Goal: Information Seeking & Learning: Learn about a topic

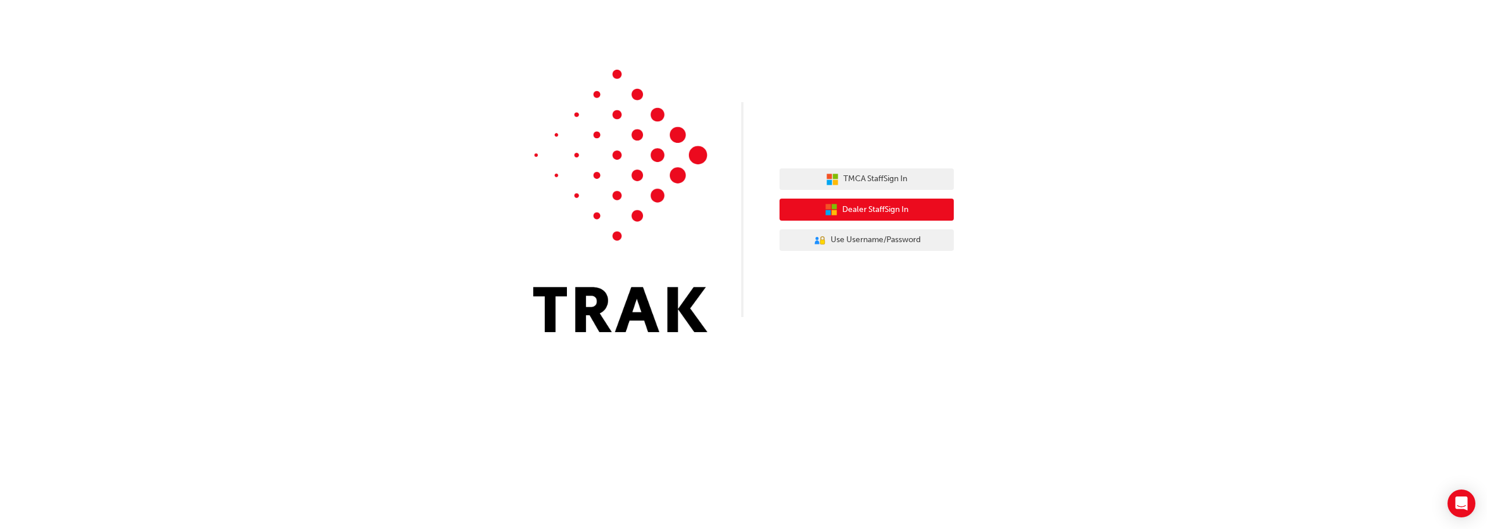
click at [890, 211] on span "Dealer Staff Sign In" at bounding box center [875, 209] width 66 height 13
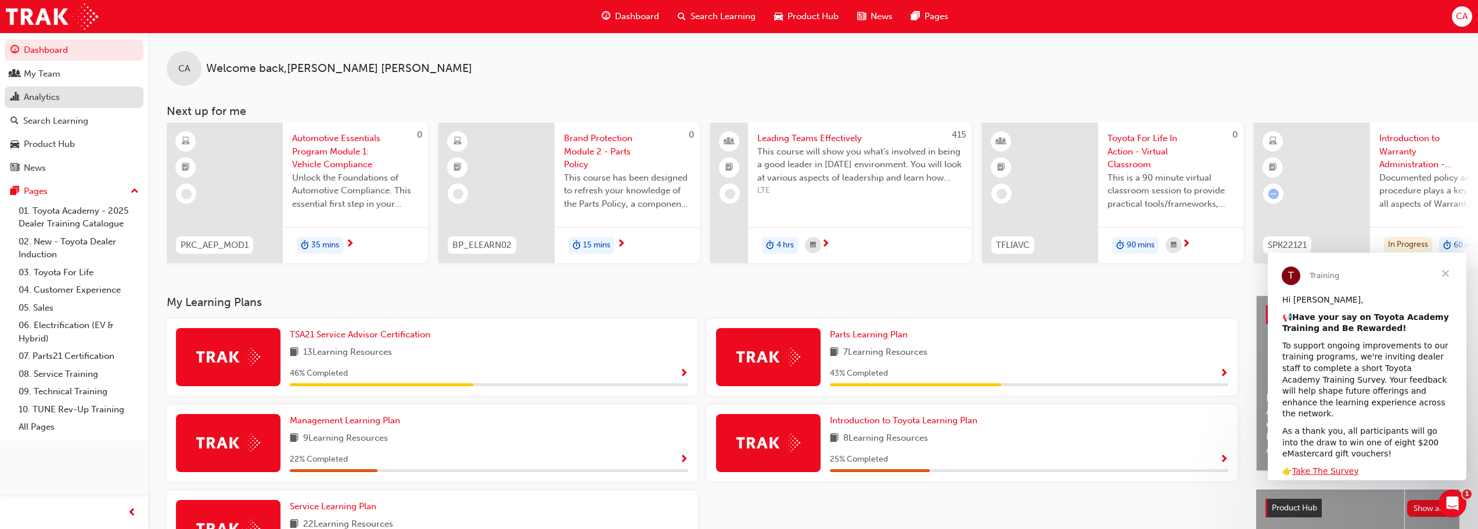
click at [51, 95] on div "Analytics" at bounding box center [42, 97] width 36 height 13
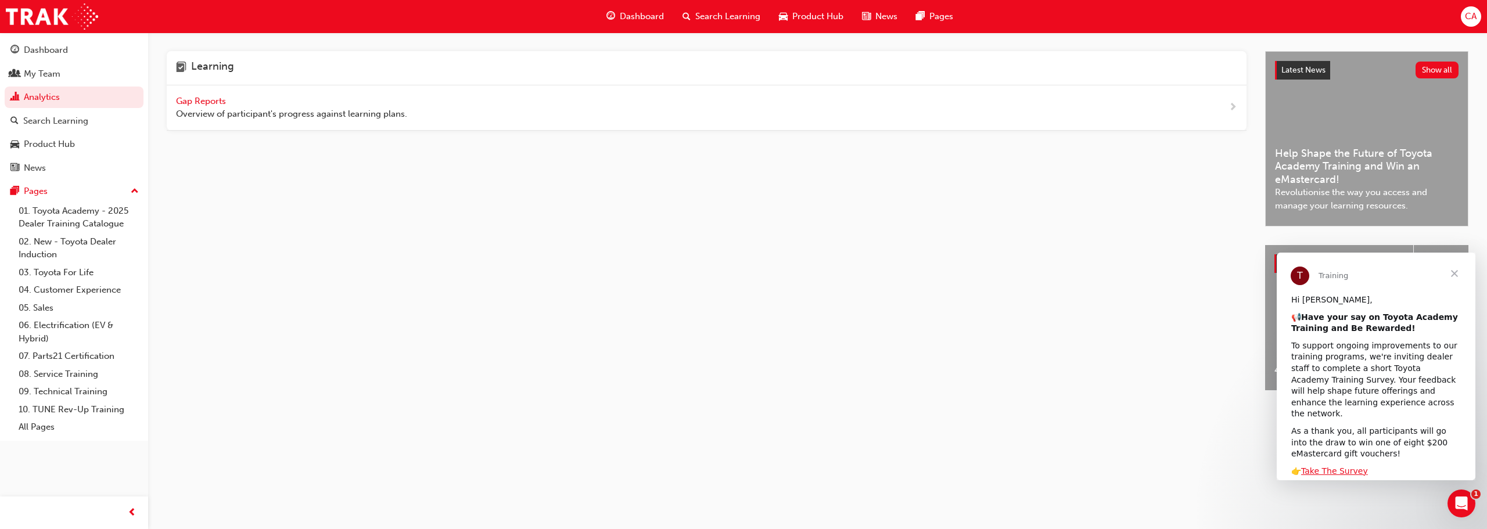
click at [200, 101] on span "Gap Reports" at bounding box center [202, 101] width 52 height 10
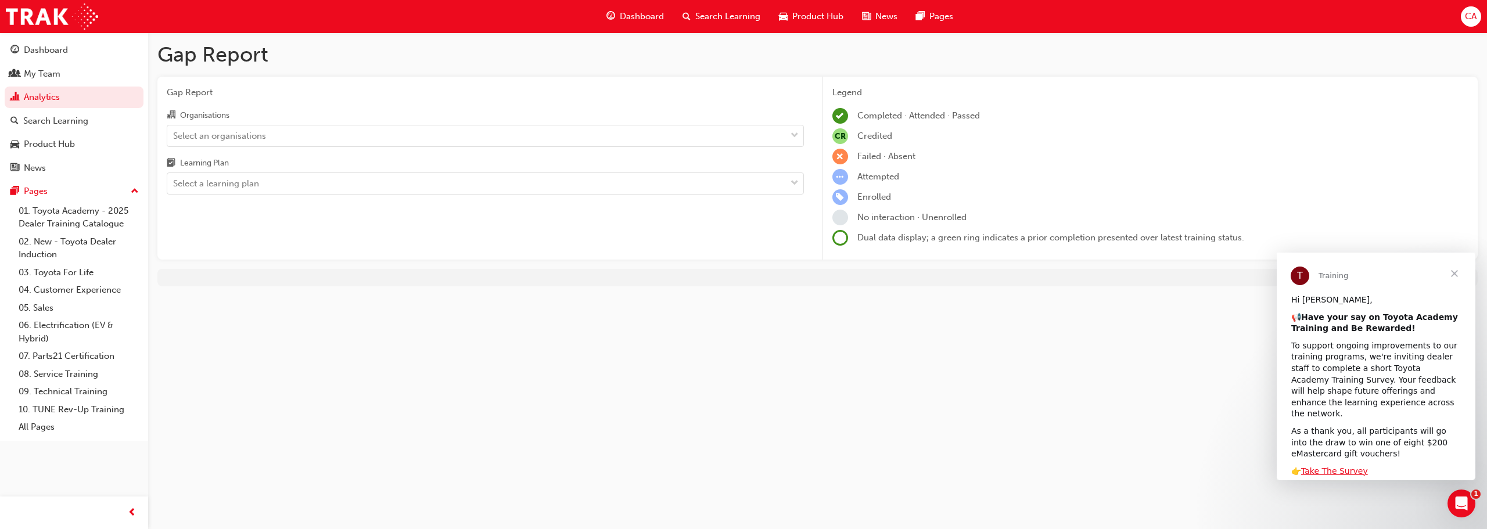
click at [1450, 272] on span "Close" at bounding box center [1455, 274] width 42 height 42
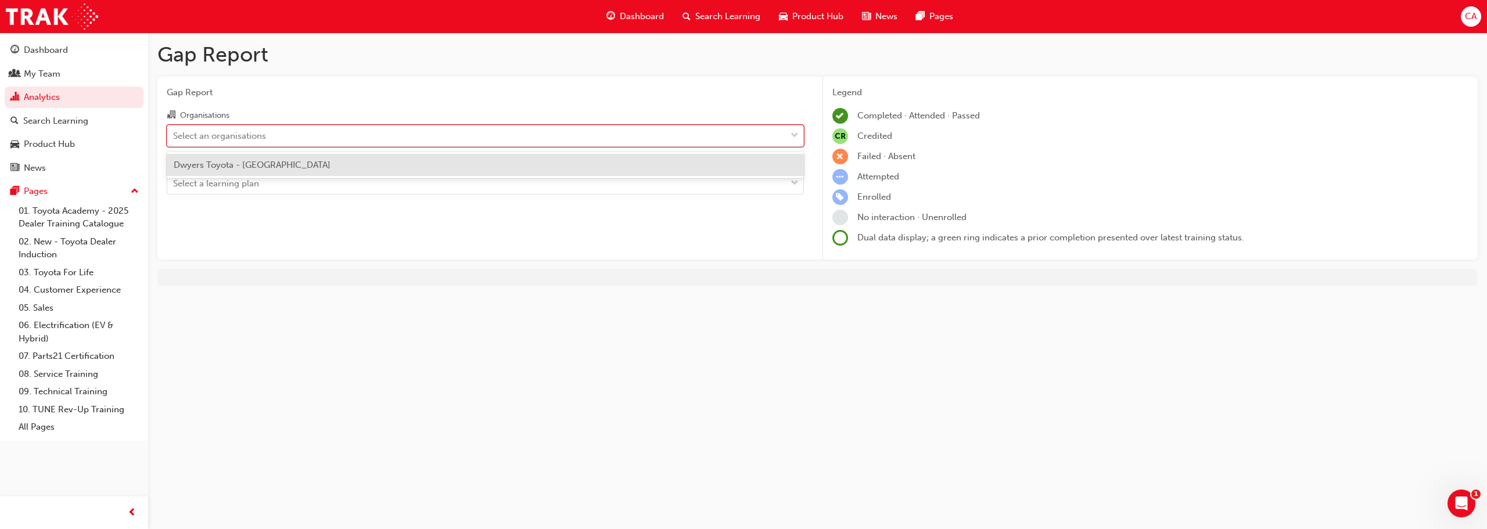
click at [253, 132] on div "Select an organisations" at bounding box center [219, 135] width 93 height 13
click at [174, 132] on input "Organisations option Dwyers Toyota - BAIRNSDALE focused, 1 of 1. 1 result avail…" at bounding box center [173, 135] width 1 height 10
click at [253, 165] on span "Dwyers Toyota - BAIRNSDALE" at bounding box center [252, 165] width 157 height 10
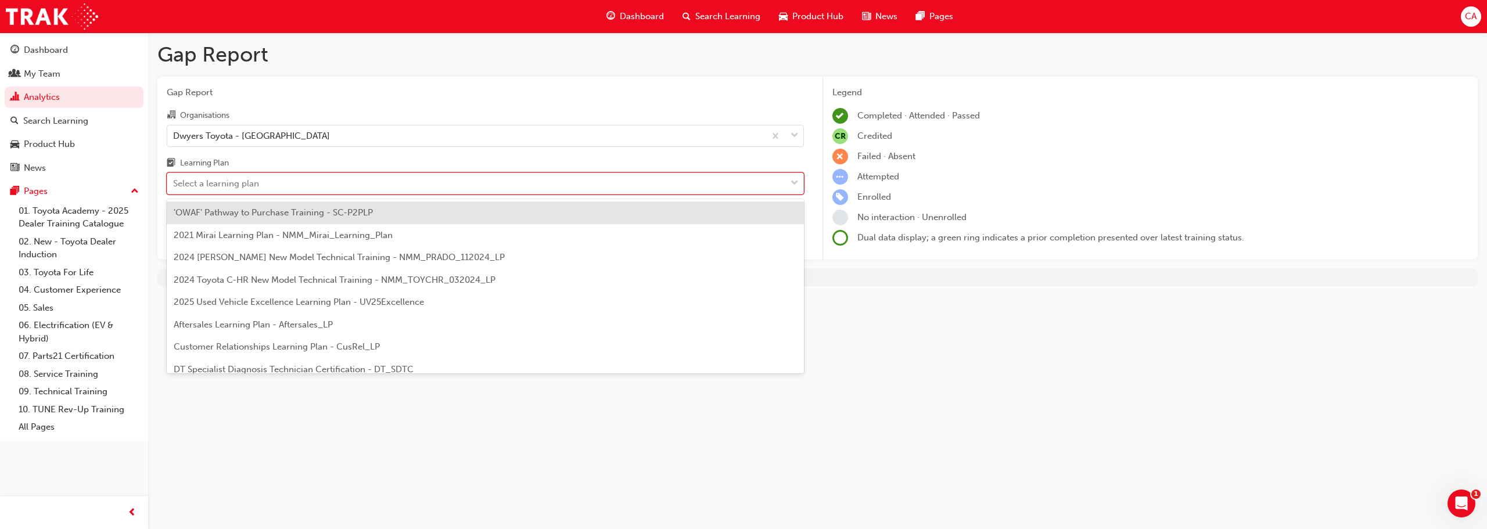
click at [253, 183] on div "Select a learning plan" at bounding box center [216, 183] width 86 height 13
click at [174, 183] on input "Learning Plan option 'OWAF' Pathway to Purchase Training - SC-P2PLP focused, 1 …" at bounding box center [173, 183] width 1 height 10
type input "dt"
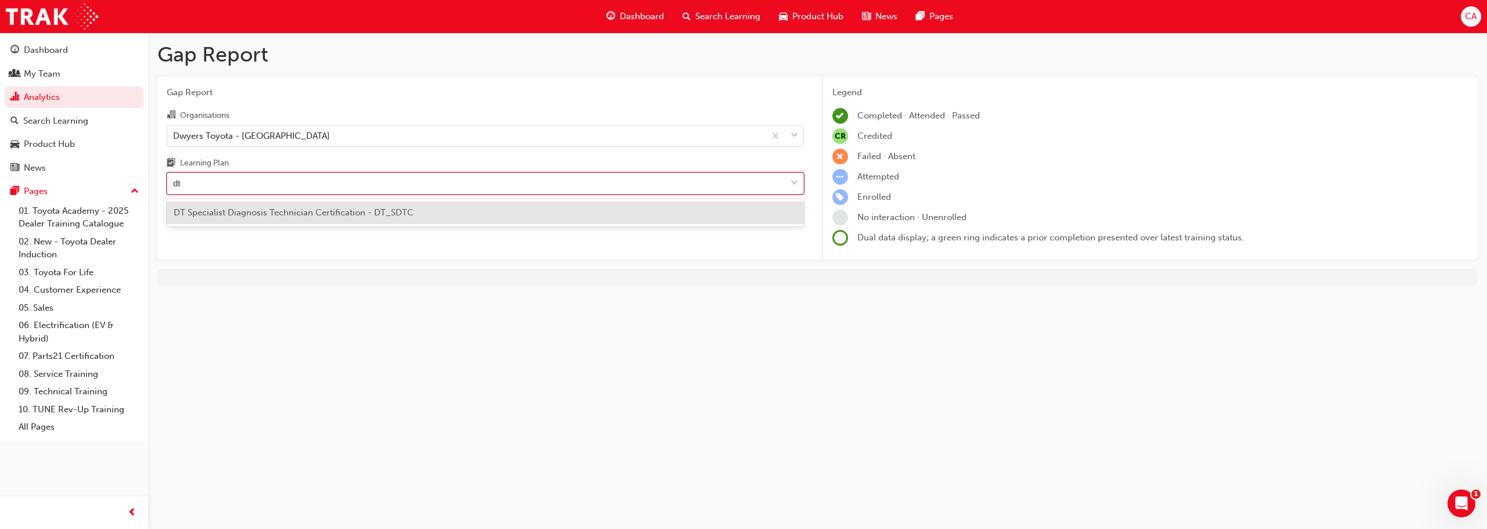
click at [260, 204] on div "DT Specialist Diagnosis Technician Certification - DT_SDTC" at bounding box center [485, 213] width 637 height 23
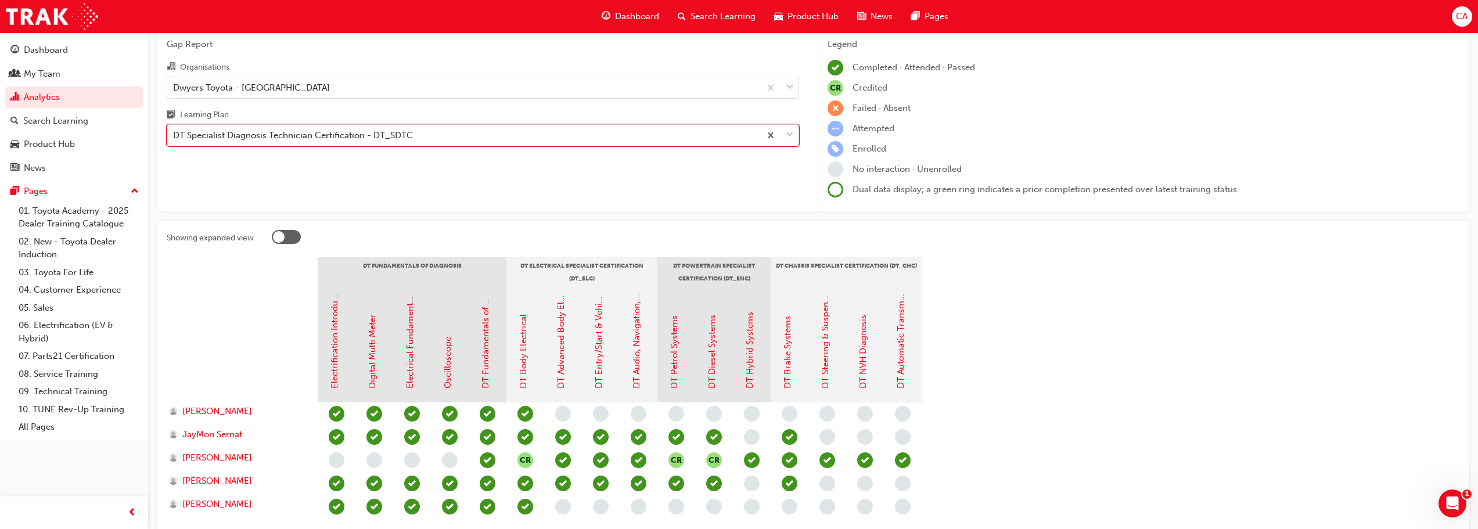
scroll to position [135, 0]
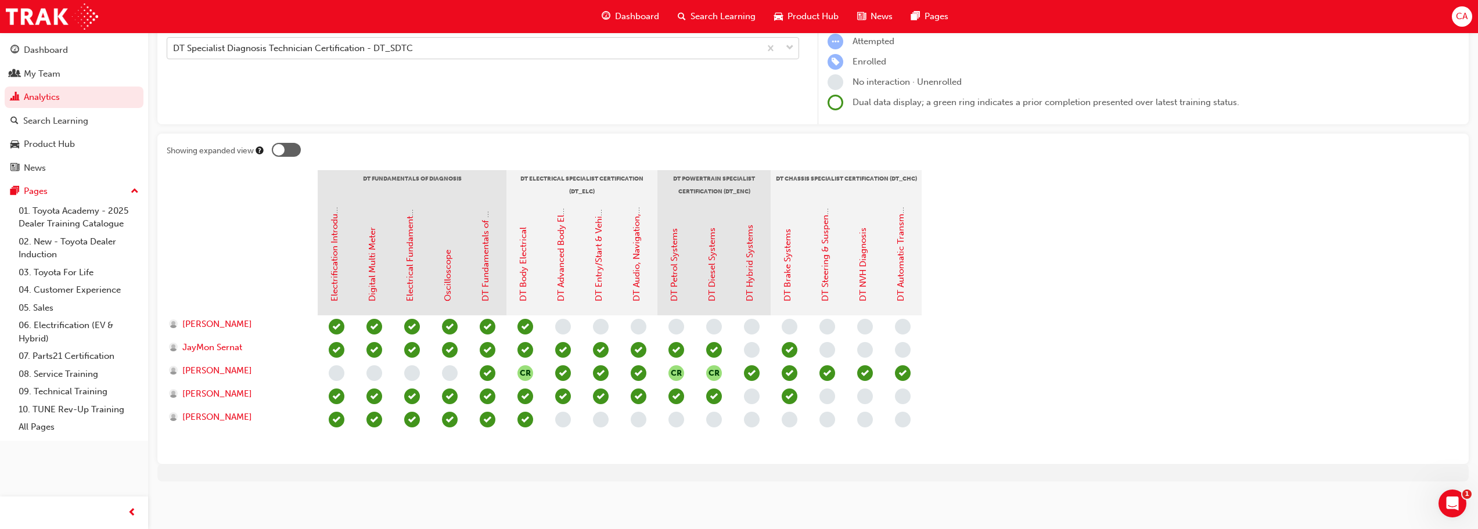
click at [283, 150] on div at bounding box center [279, 150] width 12 height 12
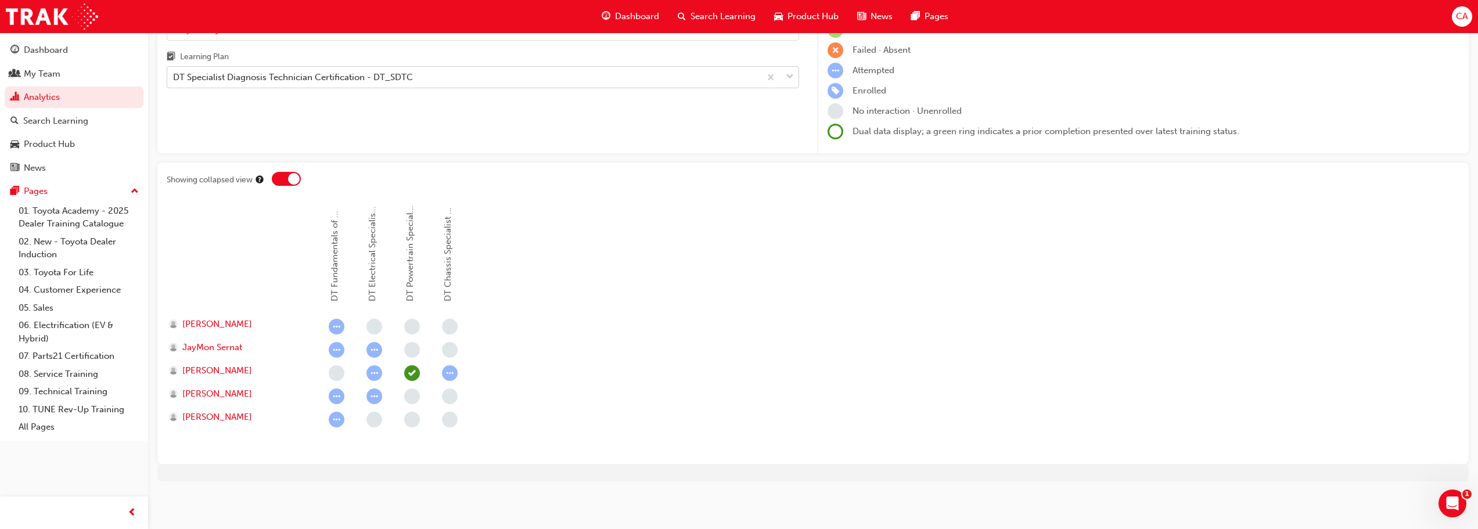
click at [283, 177] on div at bounding box center [286, 179] width 29 height 14
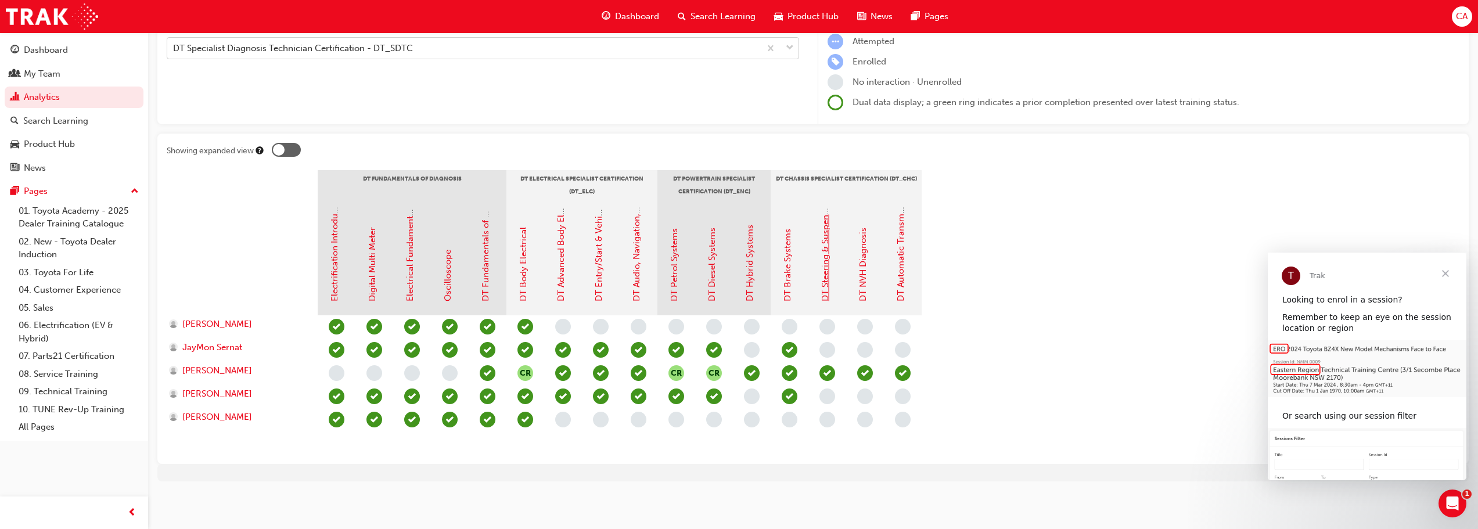
scroll to position [0, 0]
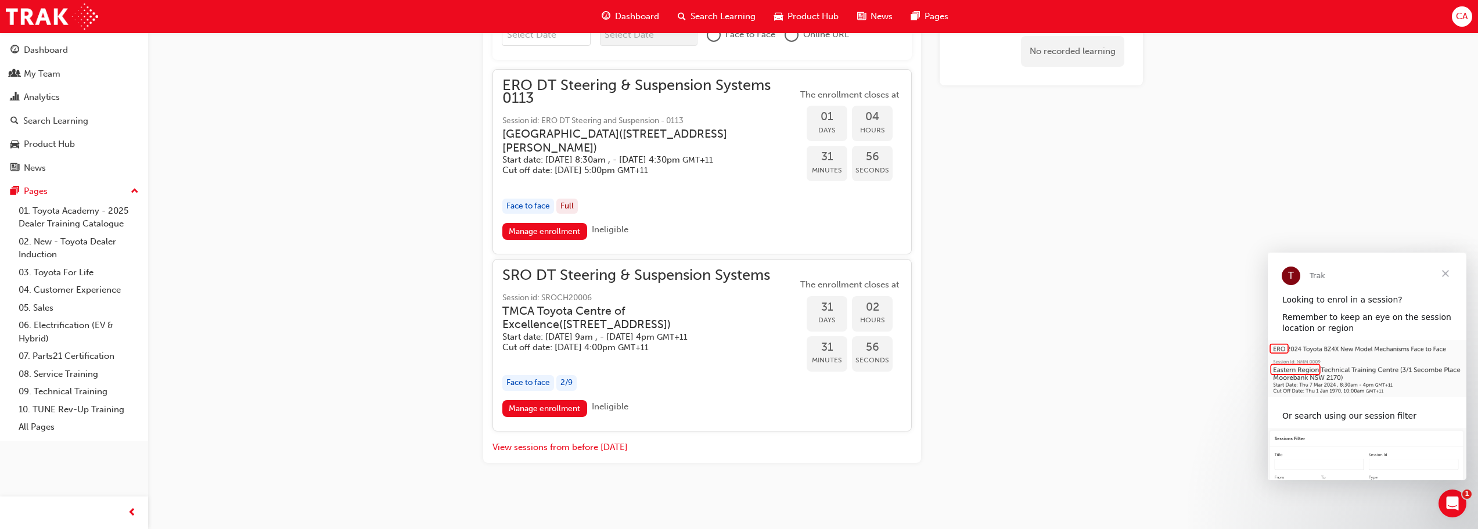
click at [637, 273] on span "SRO DT Steering & Suspension Systems" at bounding box center [649, 275] width 295 height 13
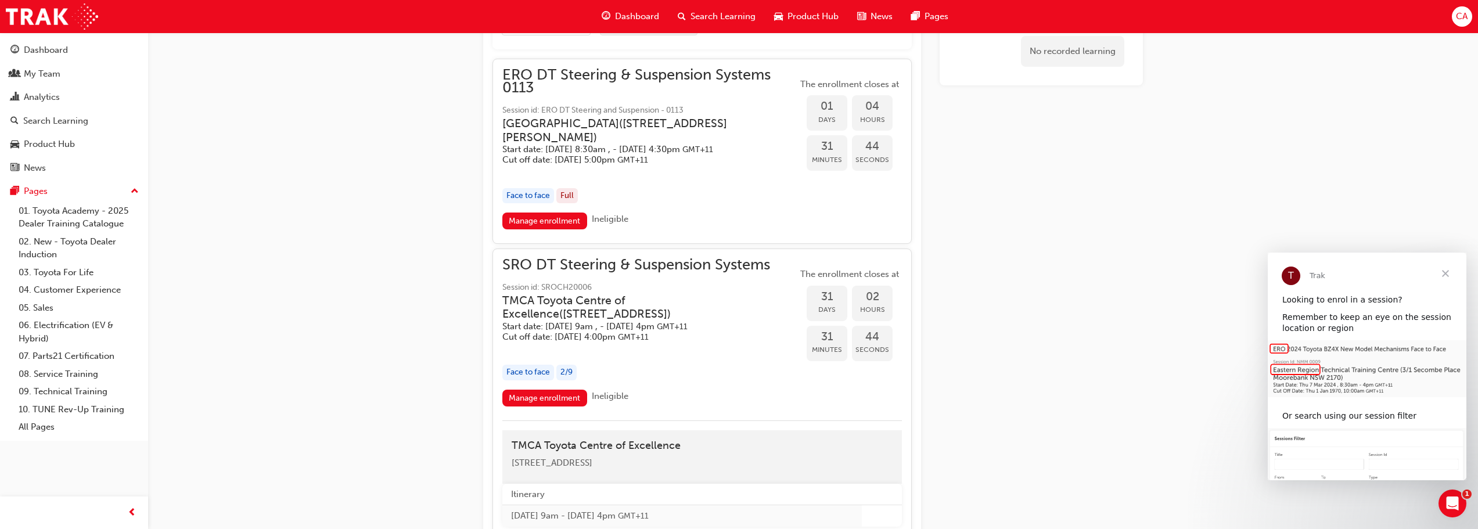
click at [645, 272] on span "SRO DT Steering & Suspension Systems" at bounding box center [649, 264] width 295 height 13
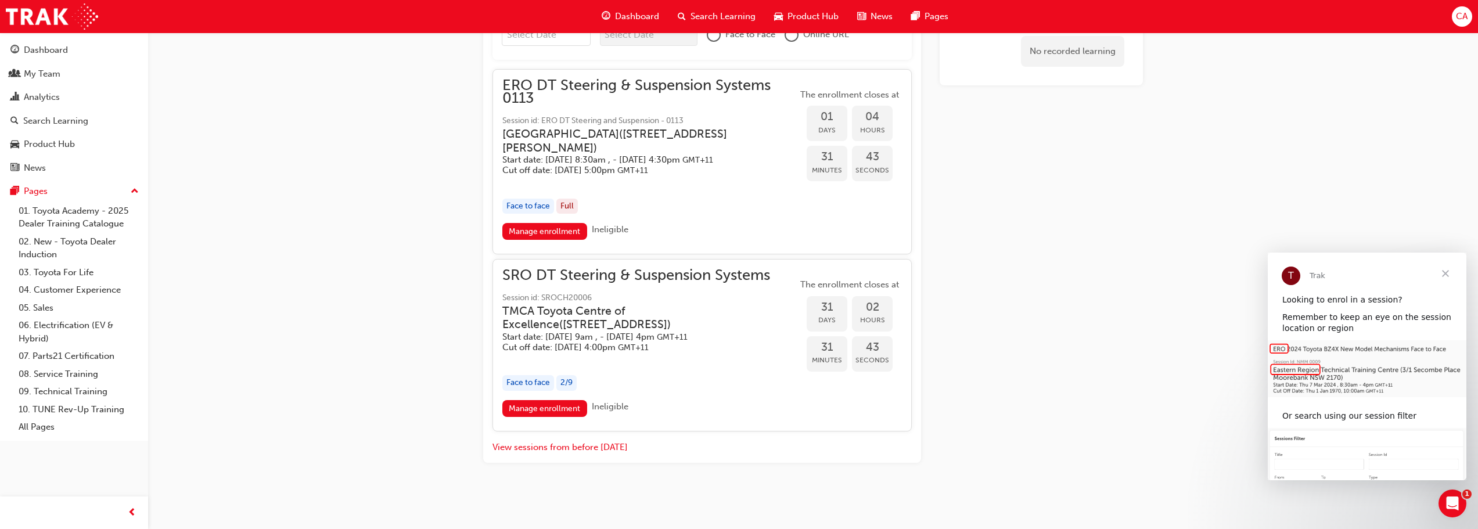
click at [645, 282] on span "SRO DT Steering & Suspension Systems" at bounding box center [649, 275] width 295 height 13
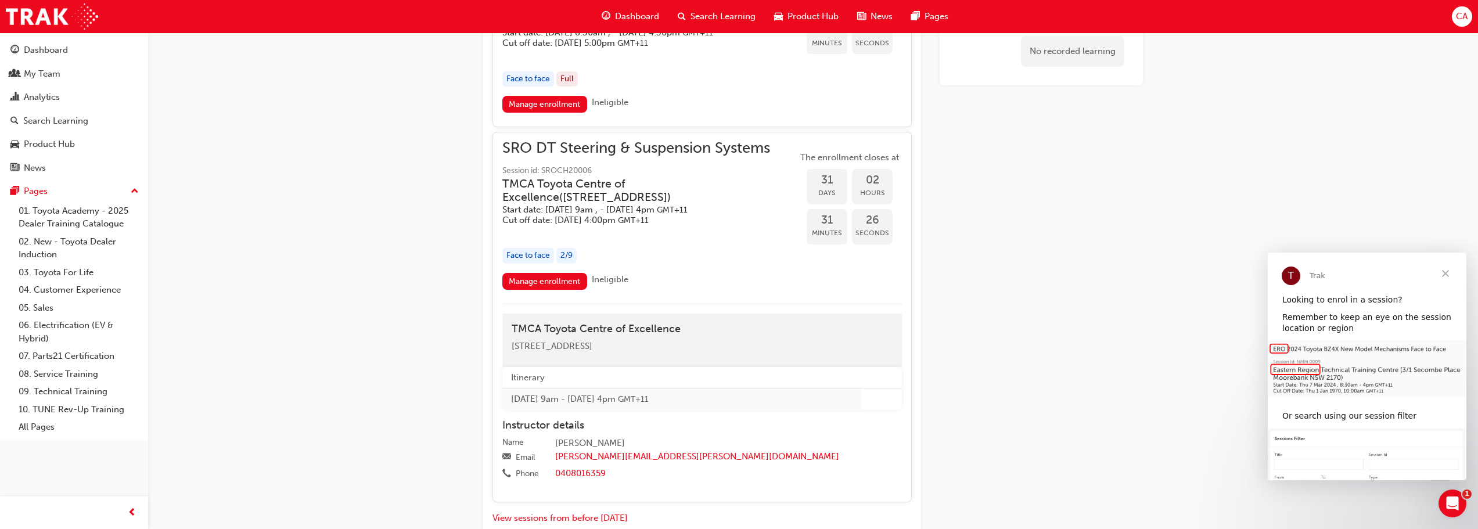
scroll to position [877, 0]
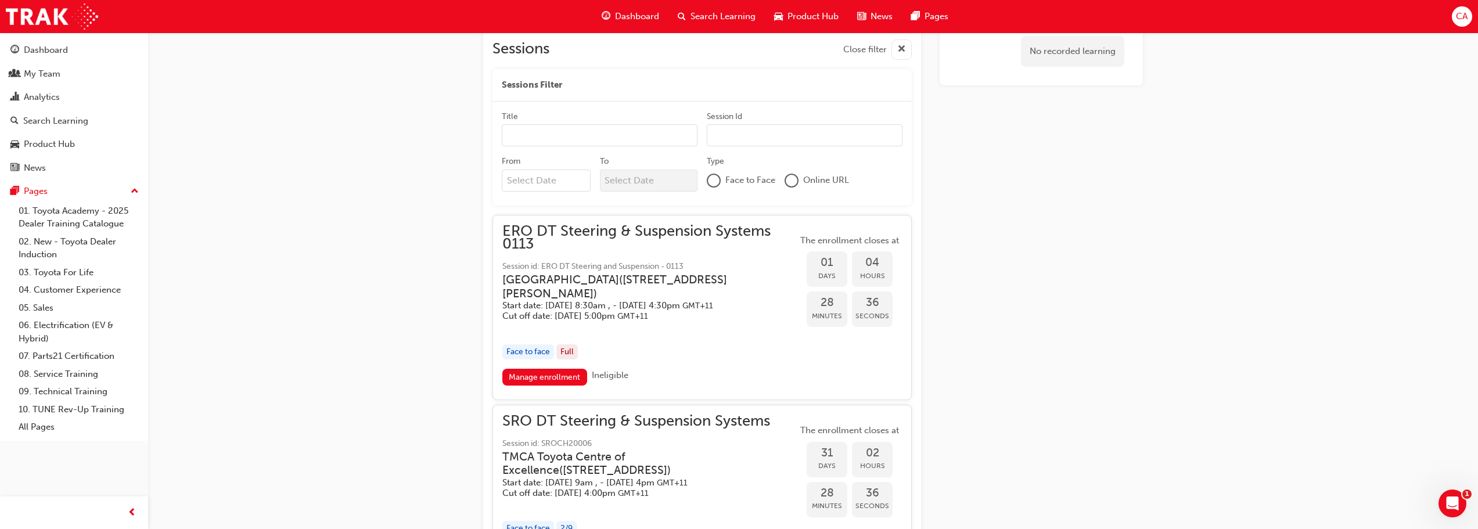
scroll to position [760, 0]
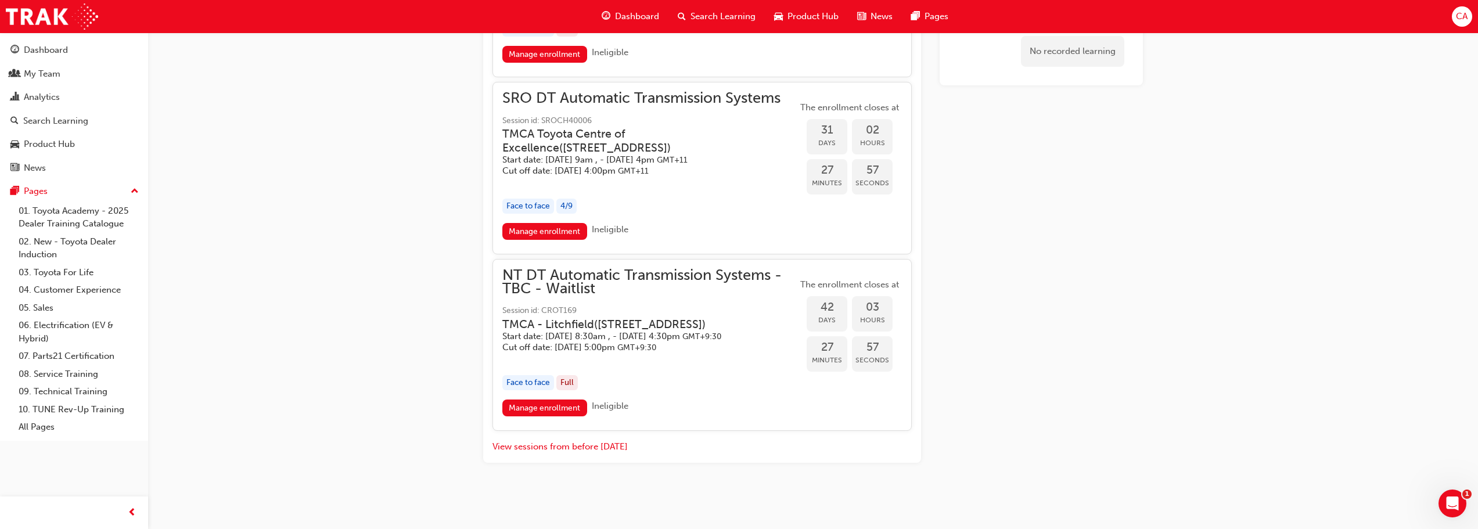
scroll to position [1891, 0]
